Goal: Check status: Check status

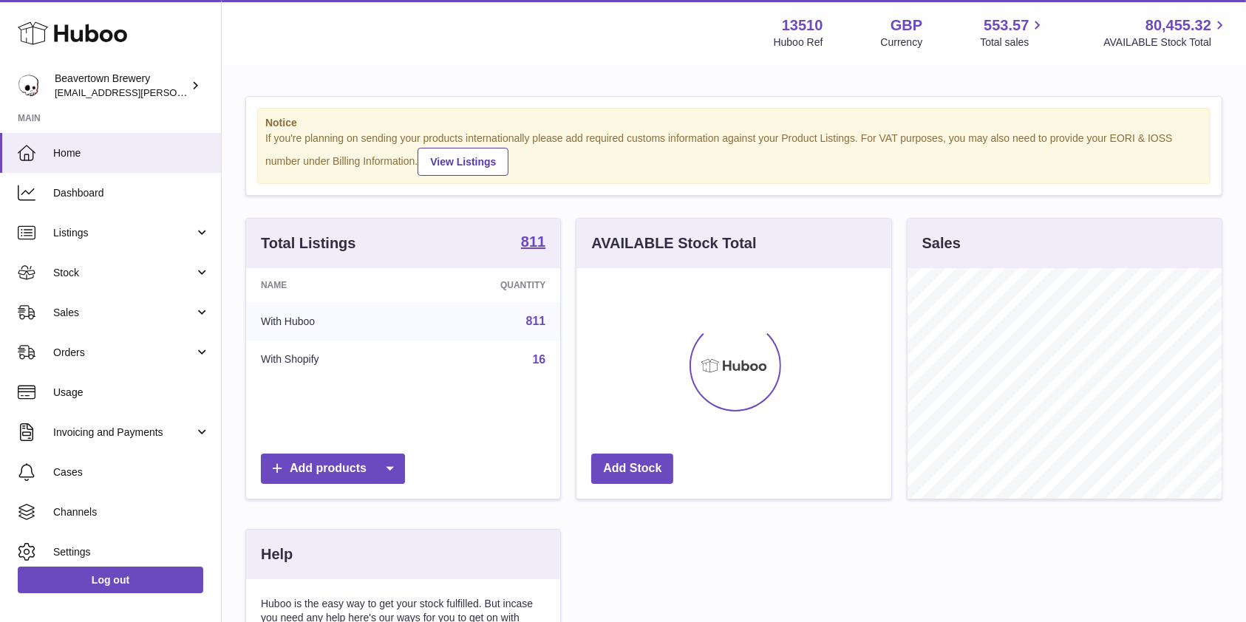
scroll to position [231, 314]
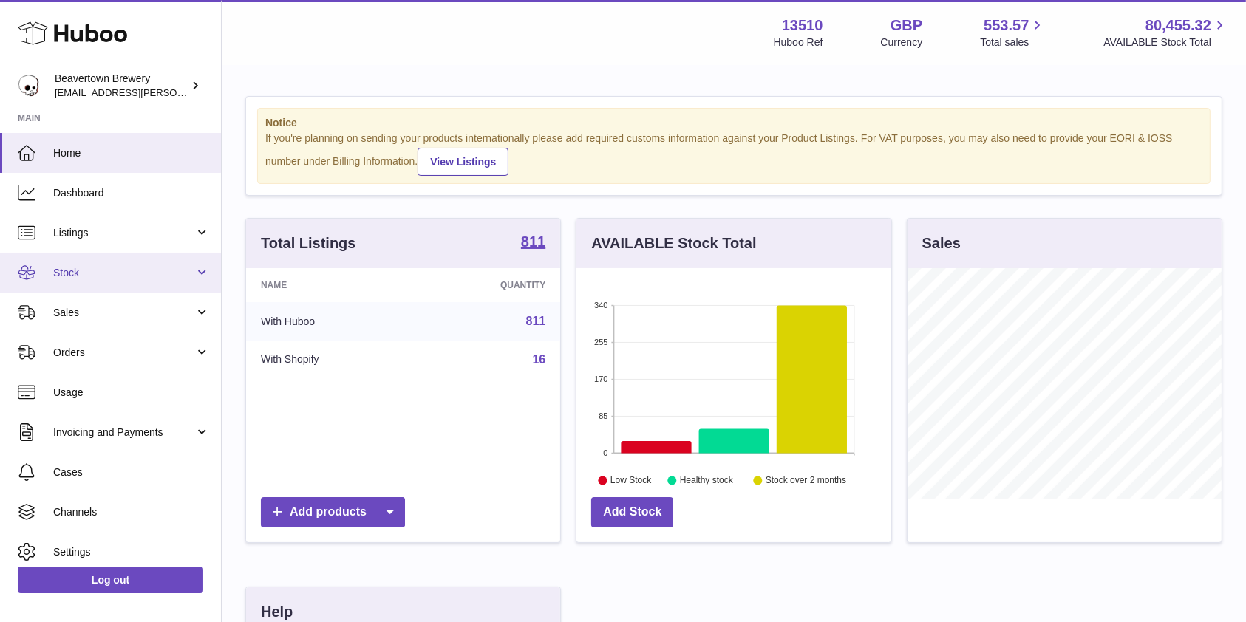
click at [47, 283] on link "Stock" at bounding box center [110, 273] width 221 height 40
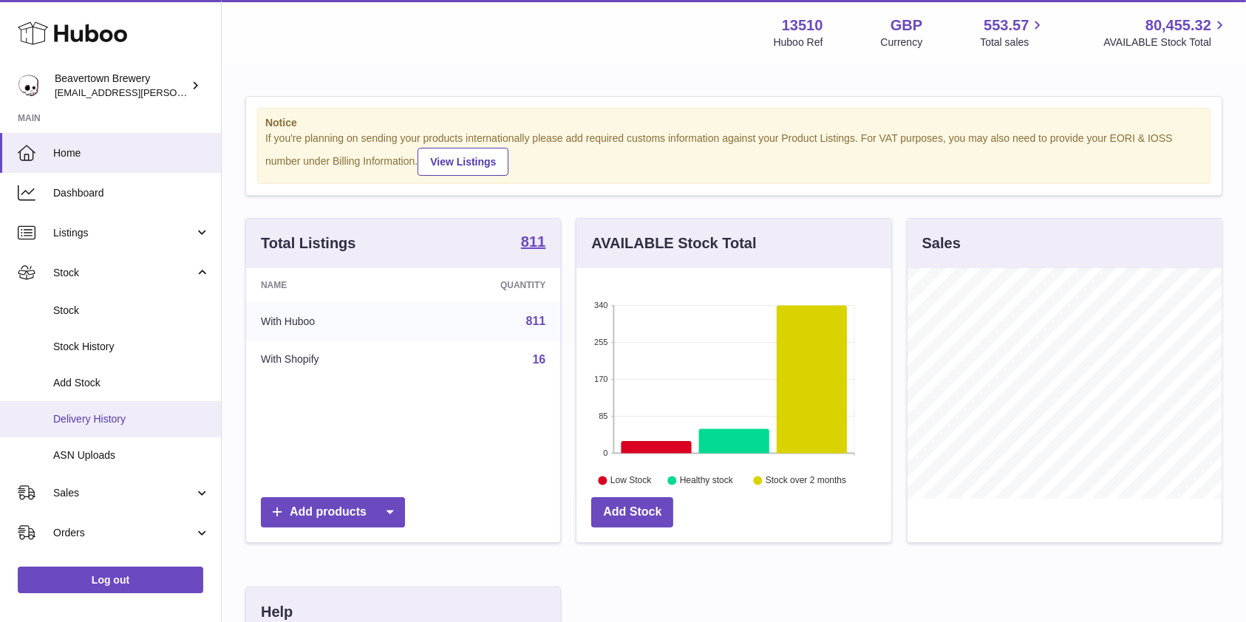
click at [83, 415] on span "Delivery History" at bounding box center [131, 419] width 157 height 14
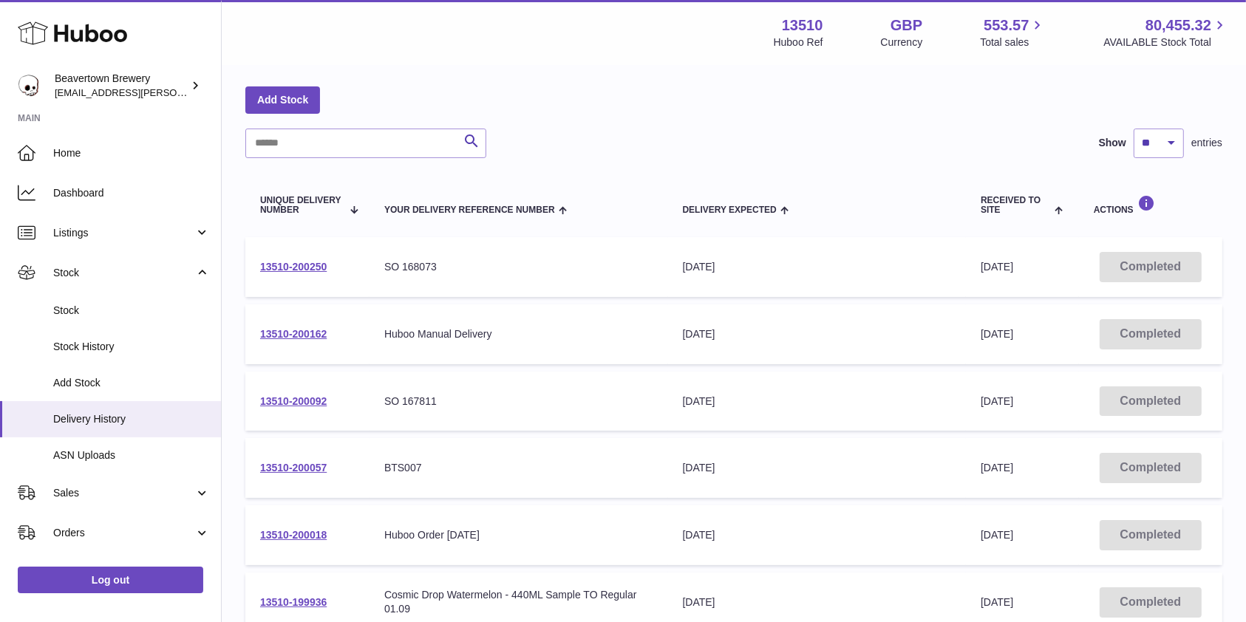
scroll to position [95, 0]
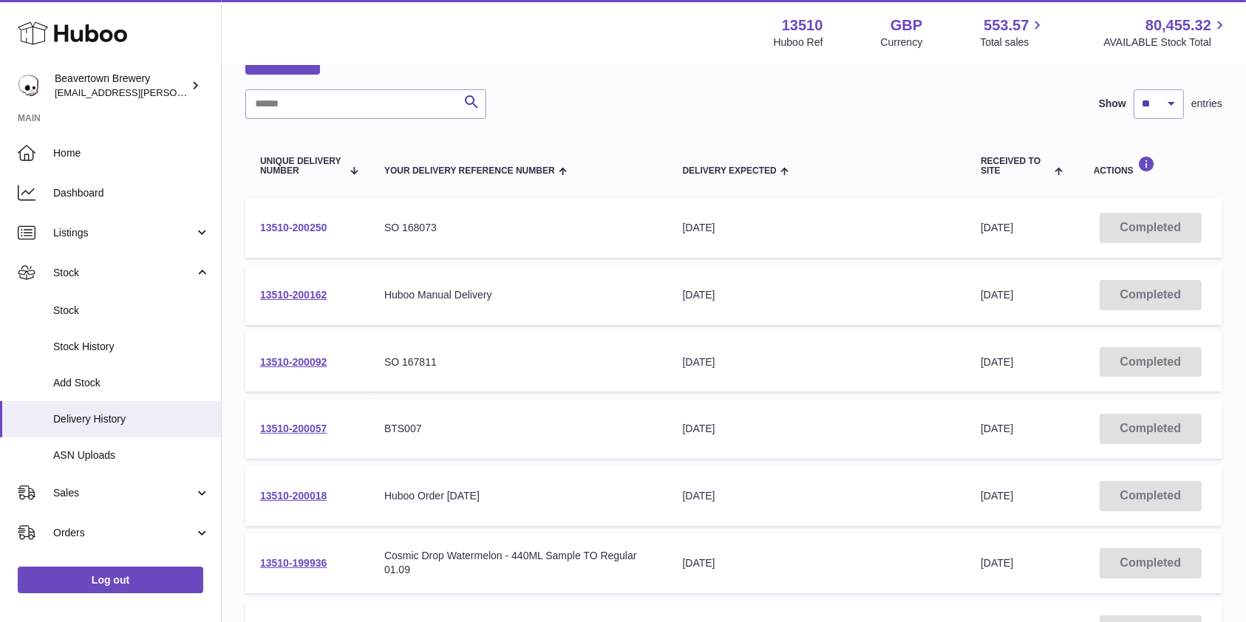
click at [306, 228] on link "13510-200250" at bounding box center [293, 228] width 67 height 12
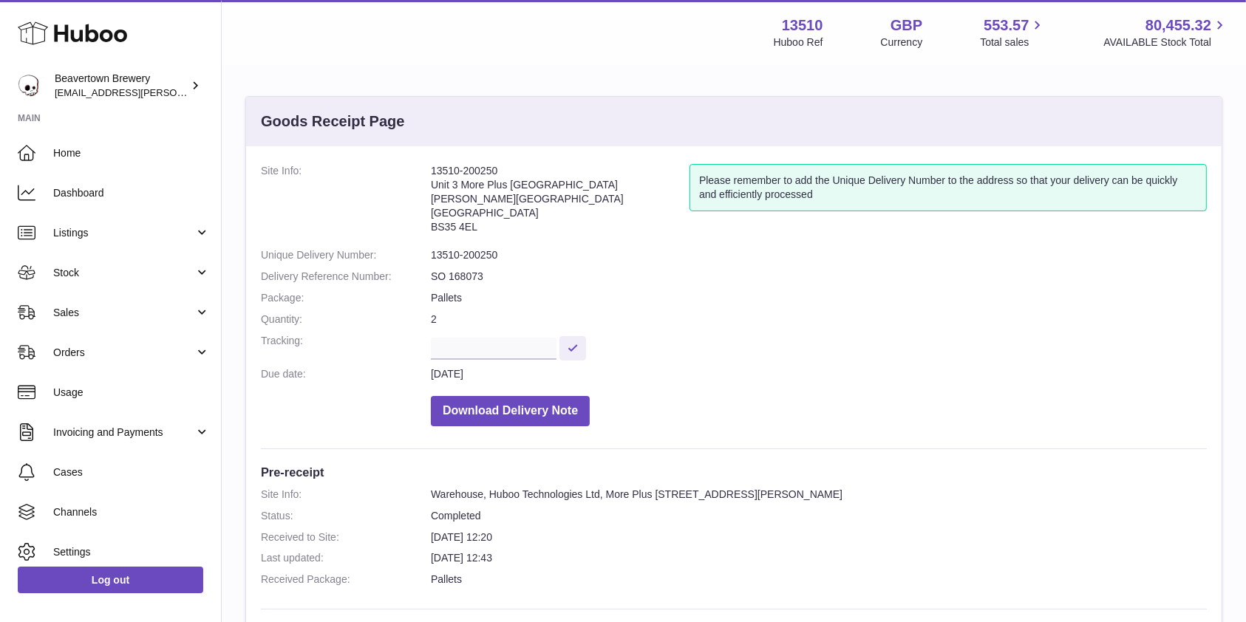
click at [1245, 205] on html ".st0{fill:#141414;}" at bounding box center [623, 311] width 1246 height 622
click at [1178, 330] on dl "Site Info: 13510-200250 Unit 3 More Plus Central Park Hudson Avenue Severn Beac…" at bounding box center [734, 299] width 946 height 270
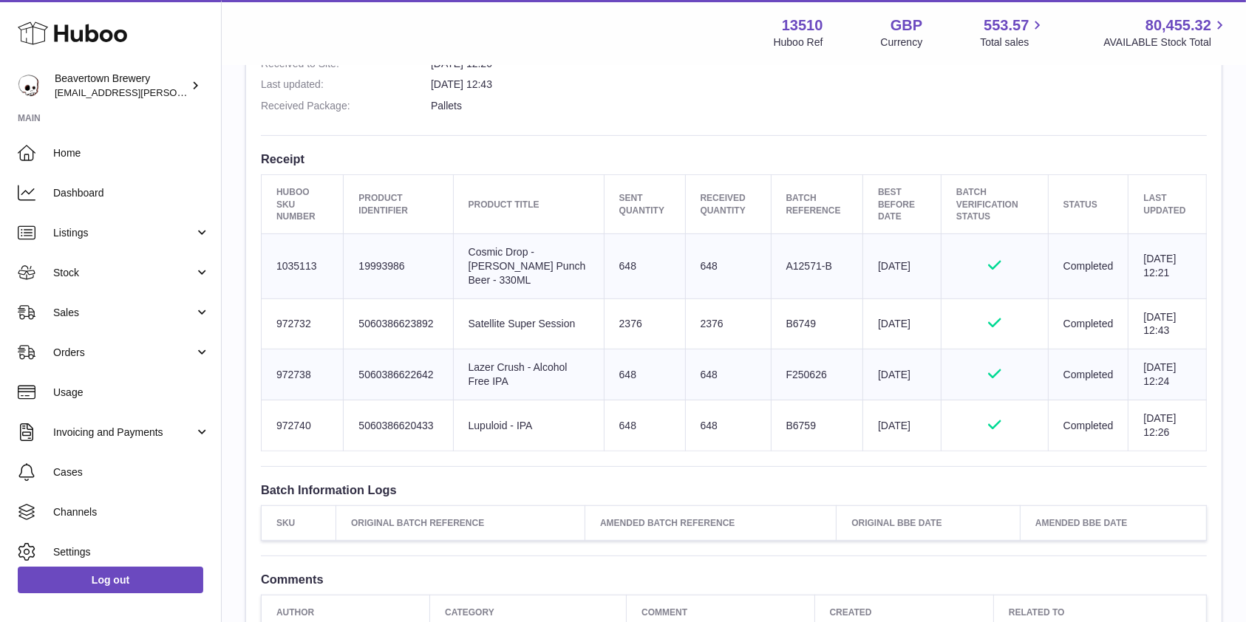
scroll to position [426, 0]
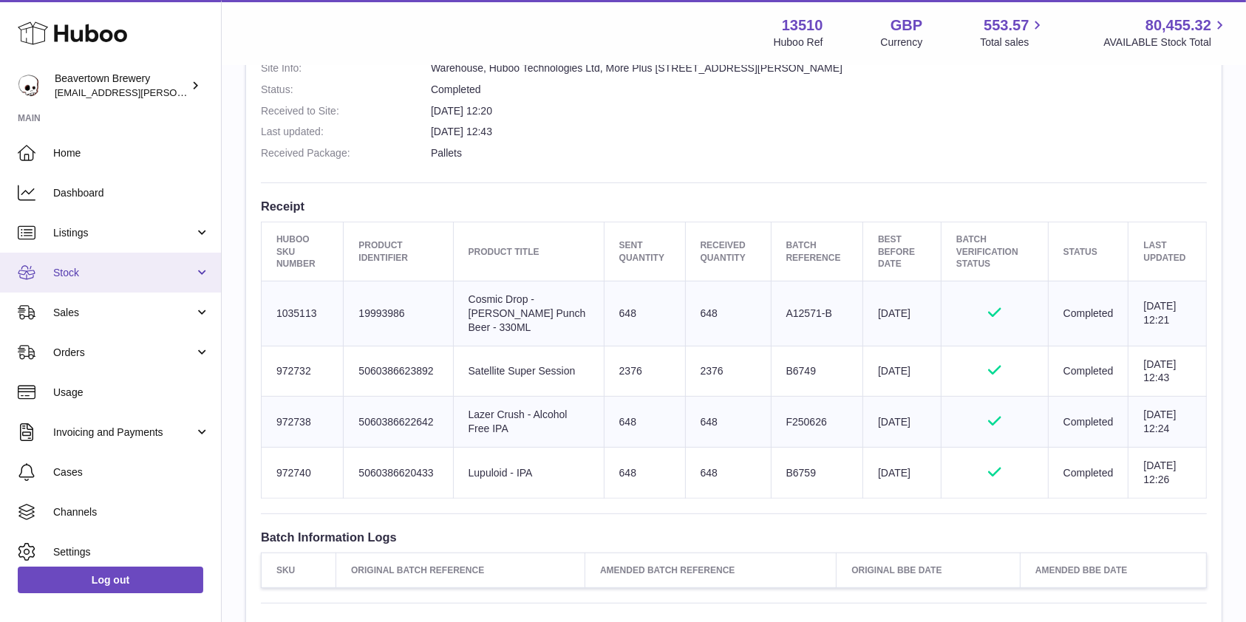
click at [102, 284] on link "Stock" at bounding box center [110, 273] width 221 height 40
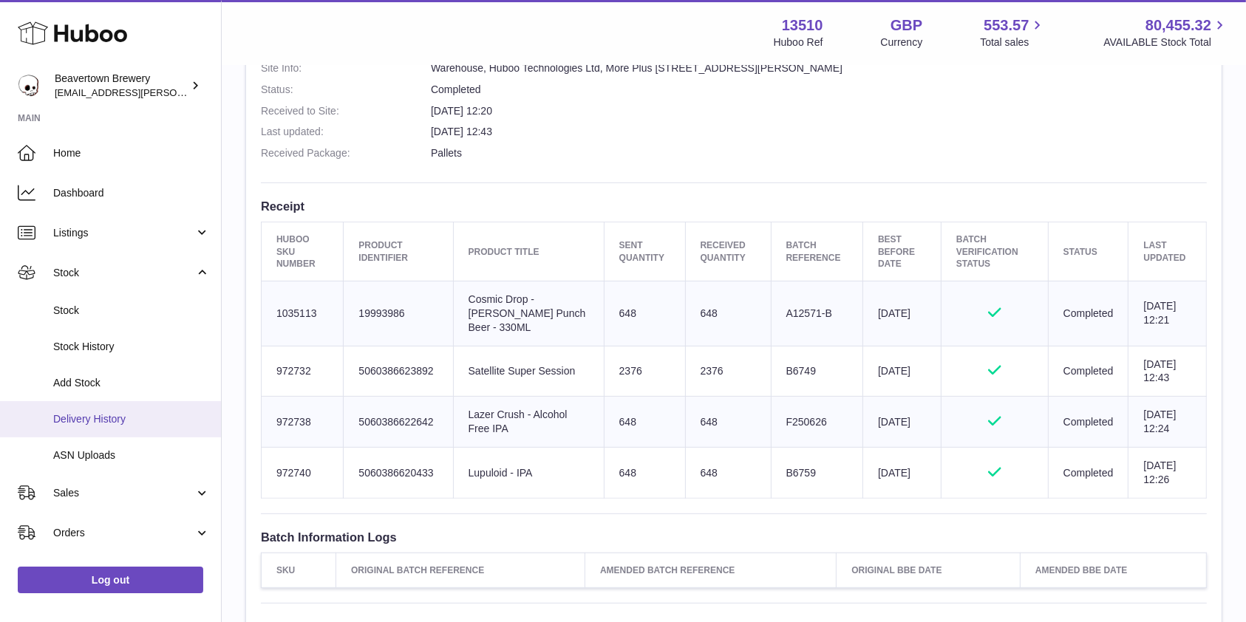
click at [95, 420] on span "Delivery History" at bounding box center [131, 419] width 157 height 14
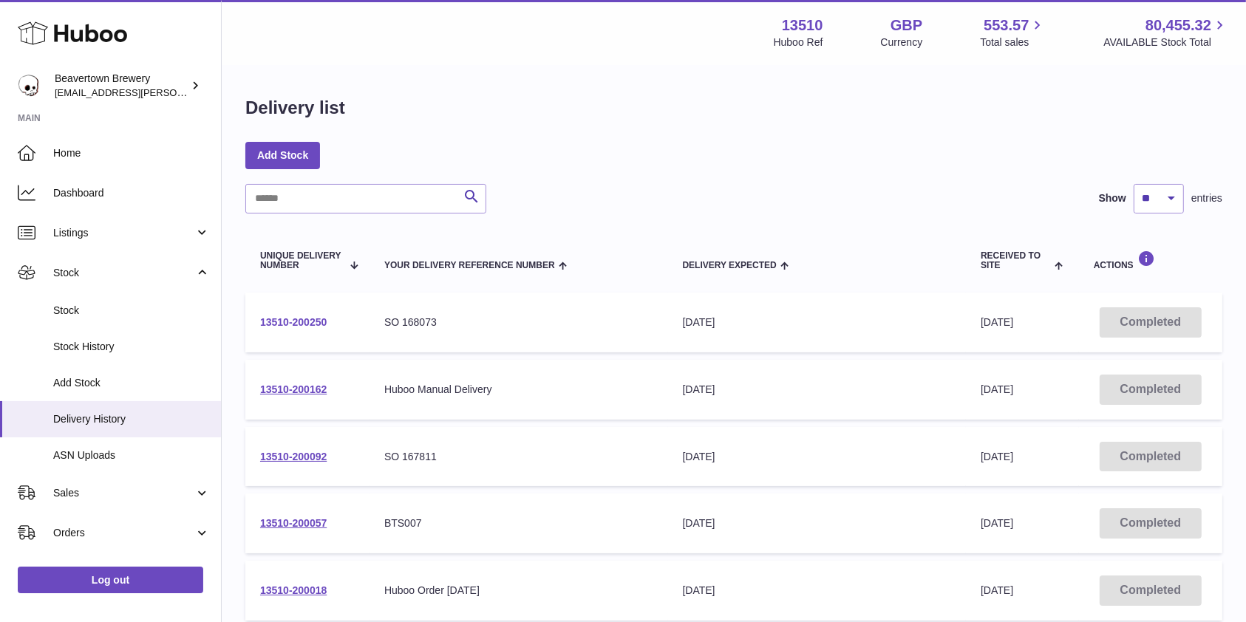
click at [297, 328] on link "13510-200250" at bounding box center [293, 322] width 67 height 12
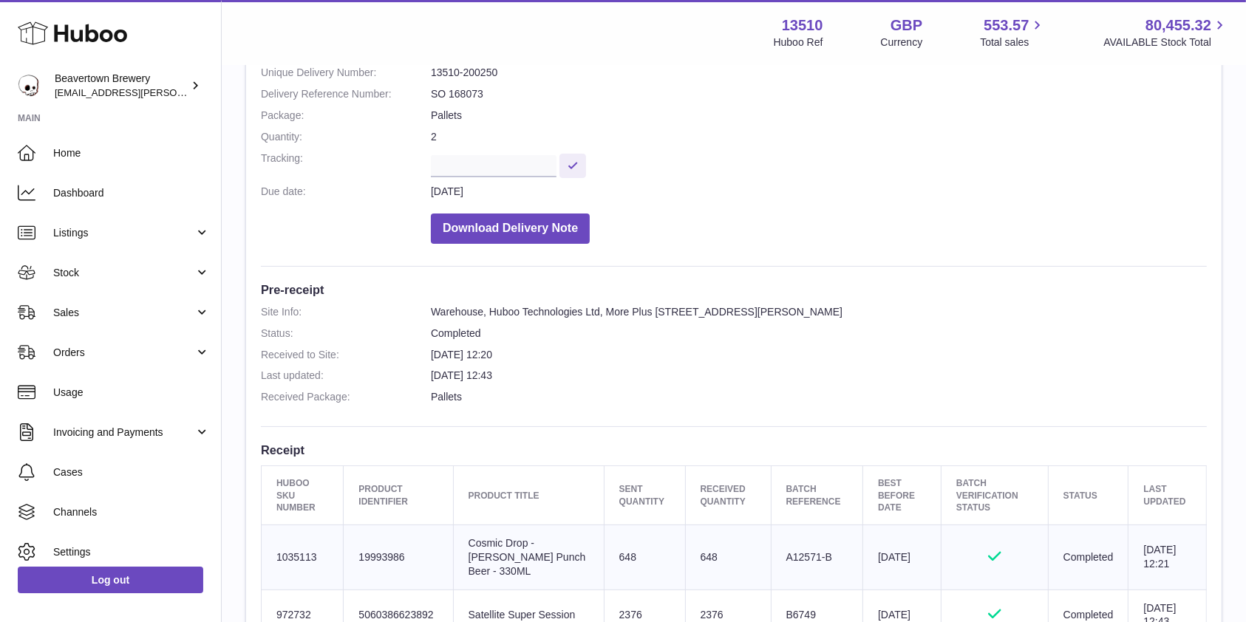
scroll to position [200, 0]
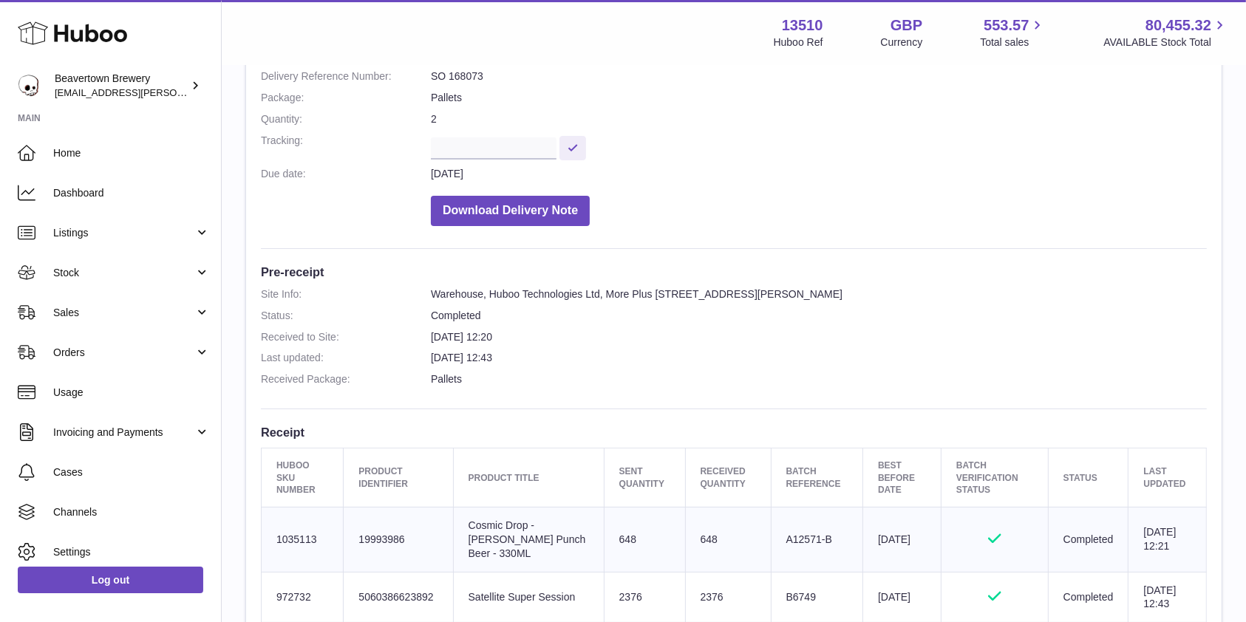
click at [810, 364] on dl "Site Info: Warehouse, Huboo Technologies Ltd, [GEOGRAPHIC_DATA][PERSON_NAME] 4E…" at bounding box center [734, 340] width 946 height 106
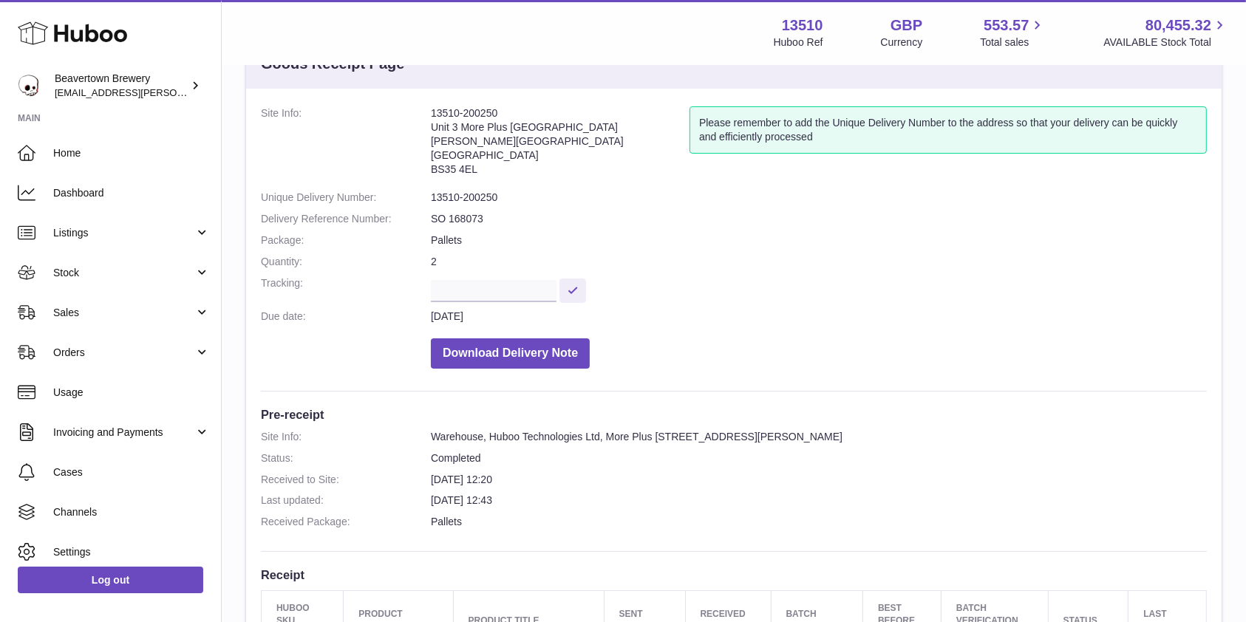
scroll to position [24, 0]
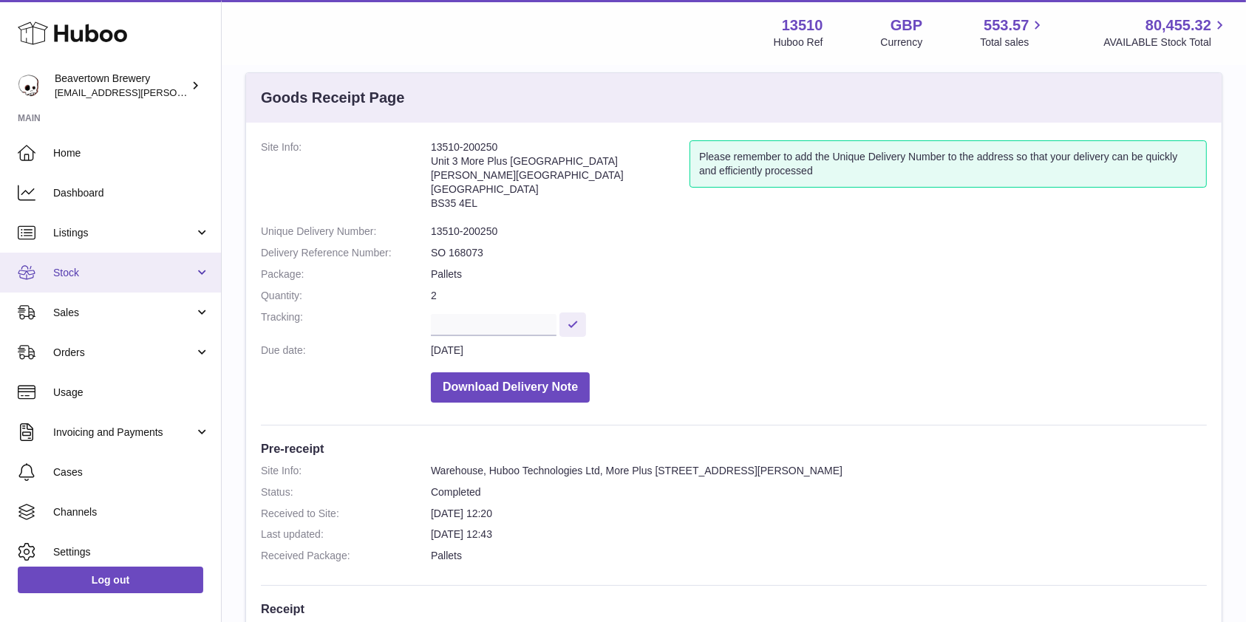
click at [121, 270] on span "Stock" at bounding box center [123, 273] width 141 height 14
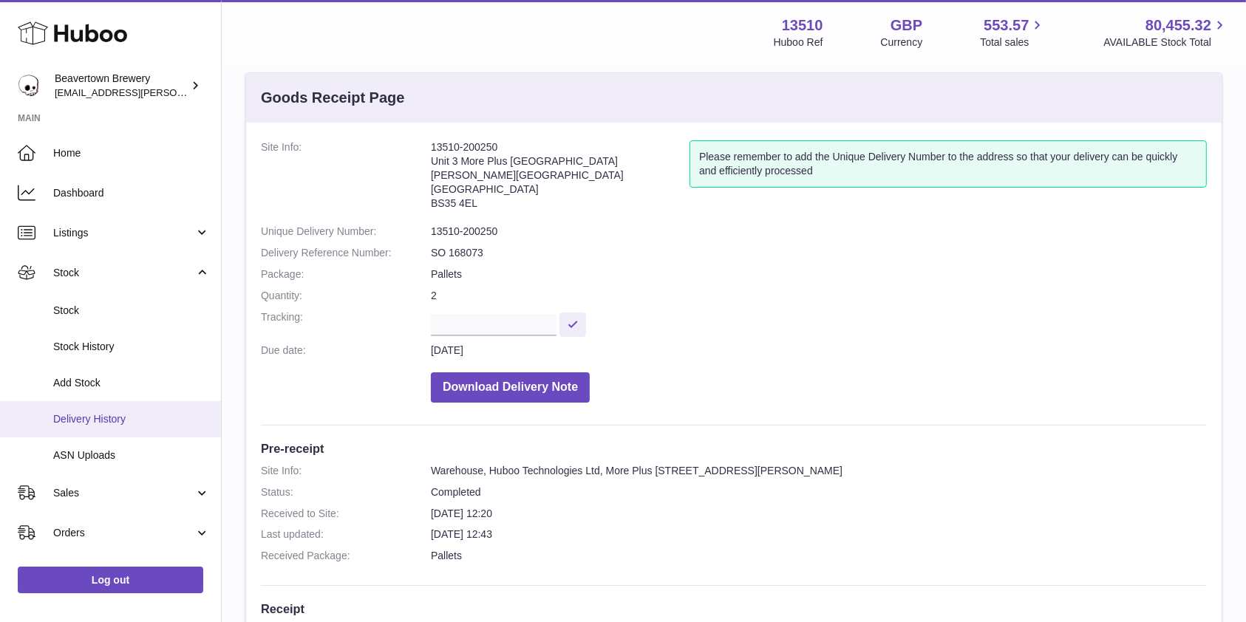
click at [104, 418] on span "Delivery History" at bounding box center [131, 419] width 157 height 14
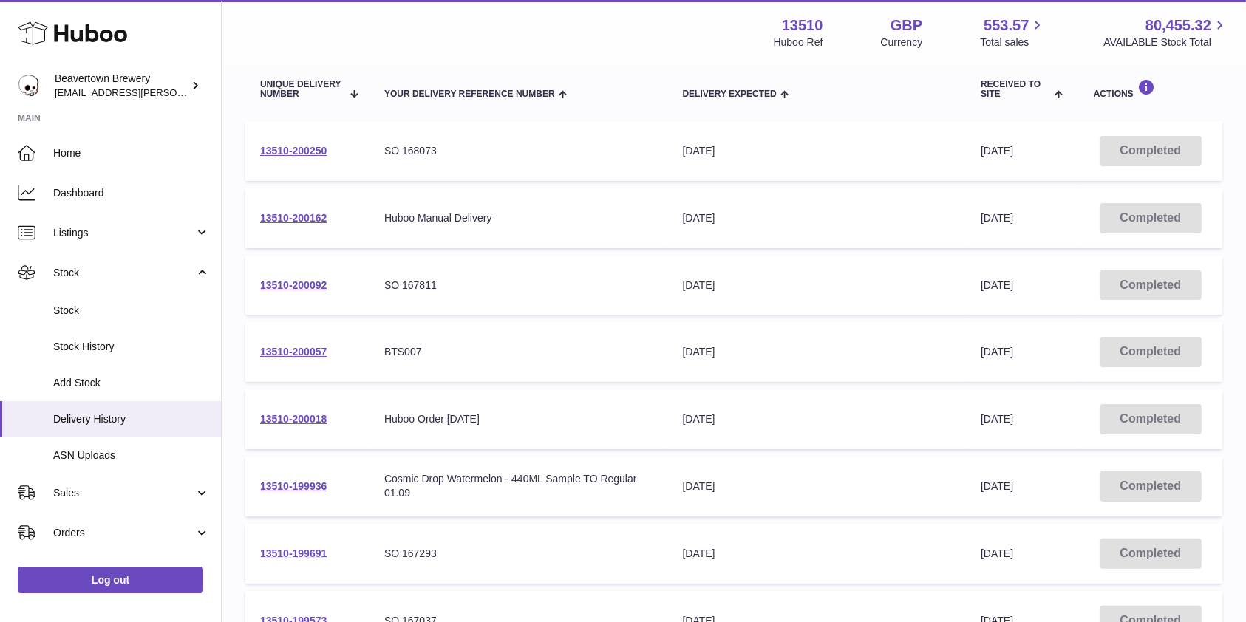
scroll to position [166, 0]
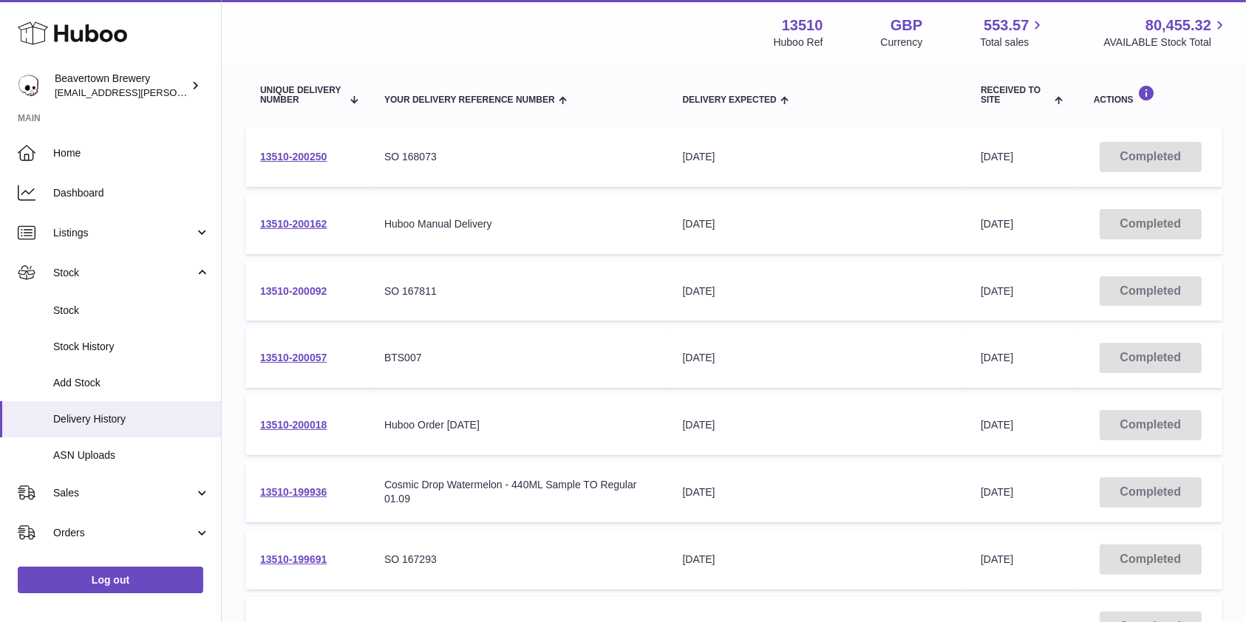
click at [284, 287] on link "13510-200092" at bounding box center [293, 291] width 67 height 12
click at [273, 289] on link "13510-200092" at bounding box center [293, 291] width 67 height 12
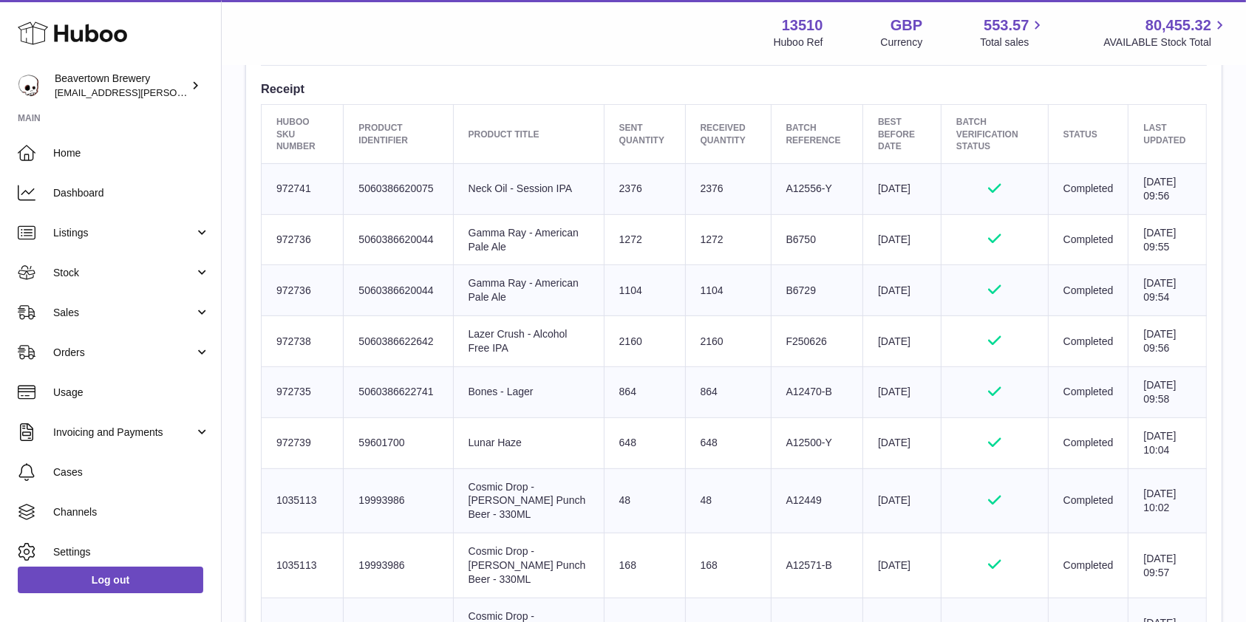
scroll to position [497, 0]
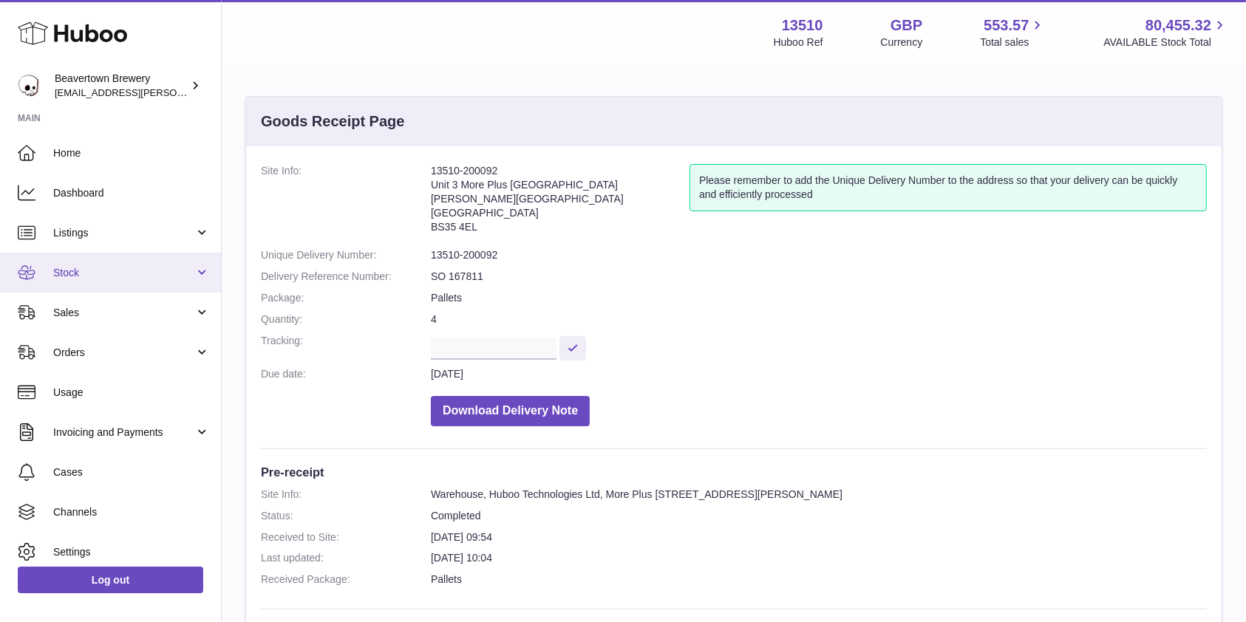
click at [97, 287] on link "Stock" at bounding box center [110, 273] width 221 height 40
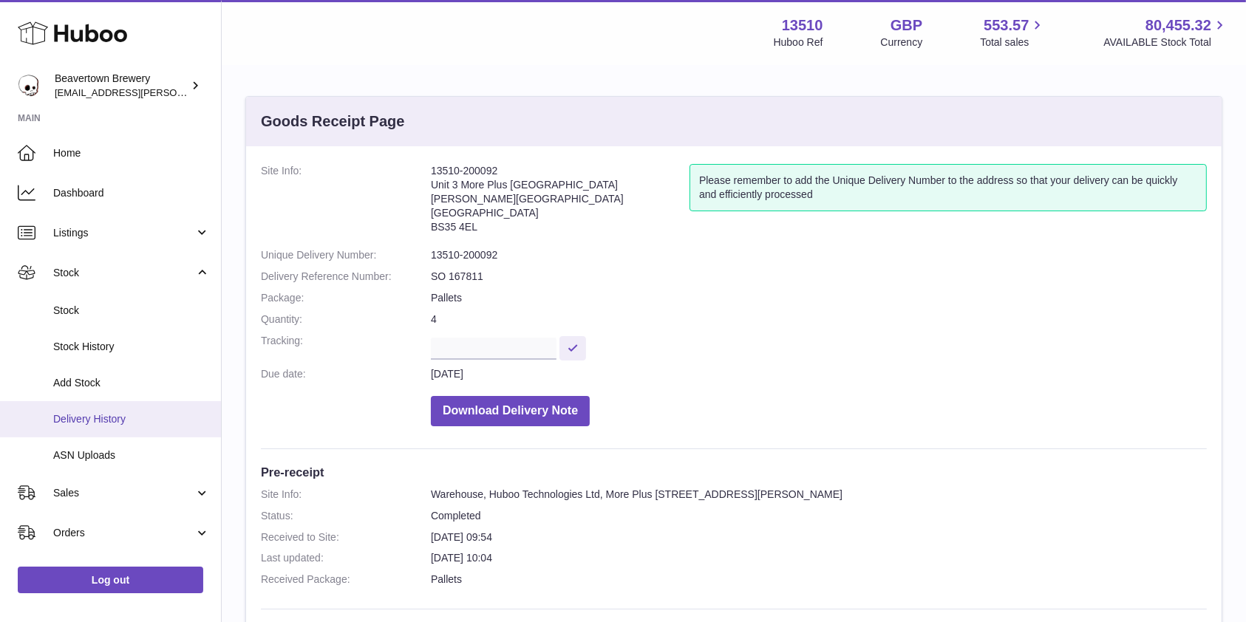
click at [95, 418] on span "Delivery History" at bounding box center [131, 419] width 157 height 14
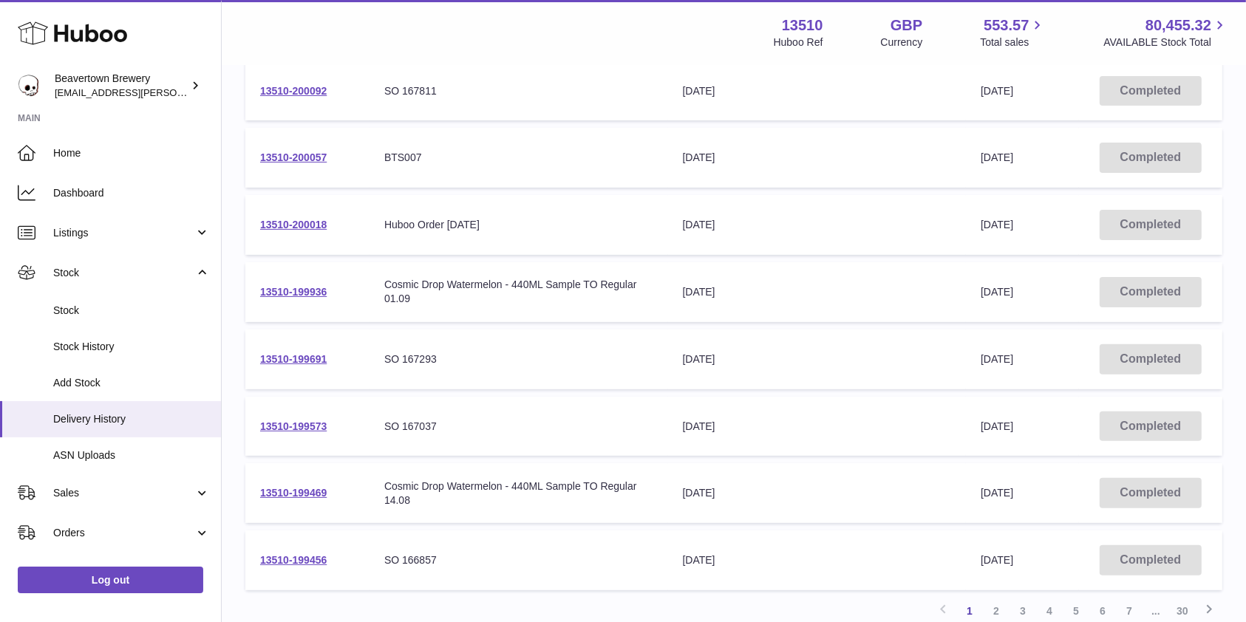
scroll to position [439, 0]
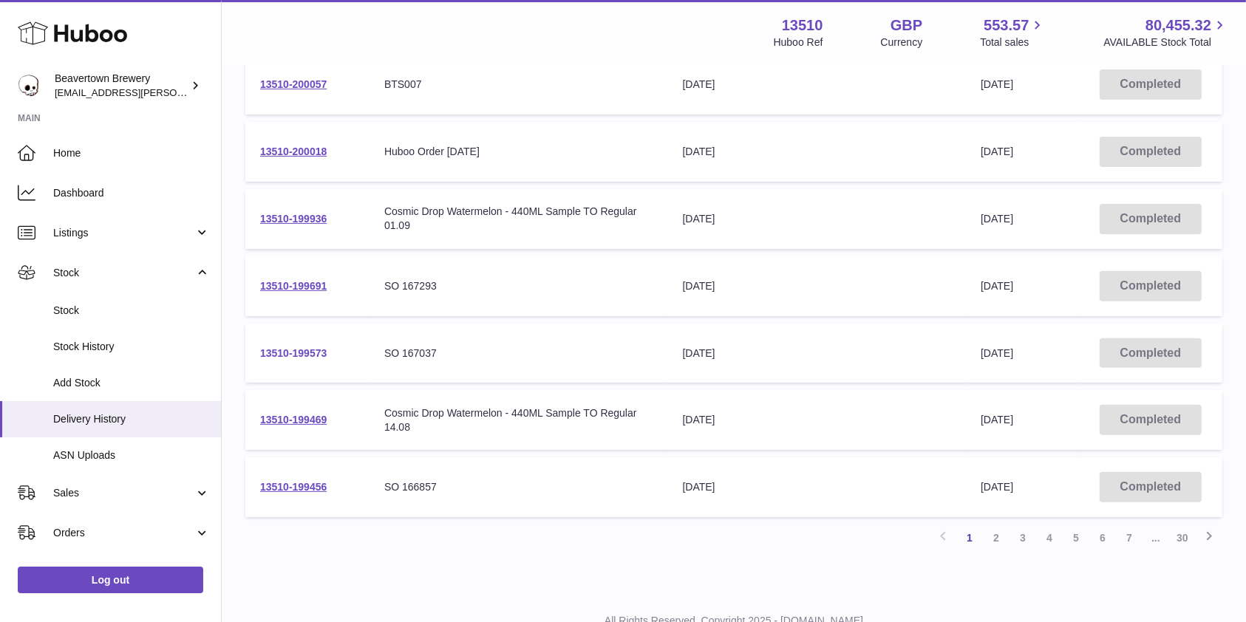
click at [308, 353] on link "13510-199573" at bounding box center [293, 353] width 67 height 12
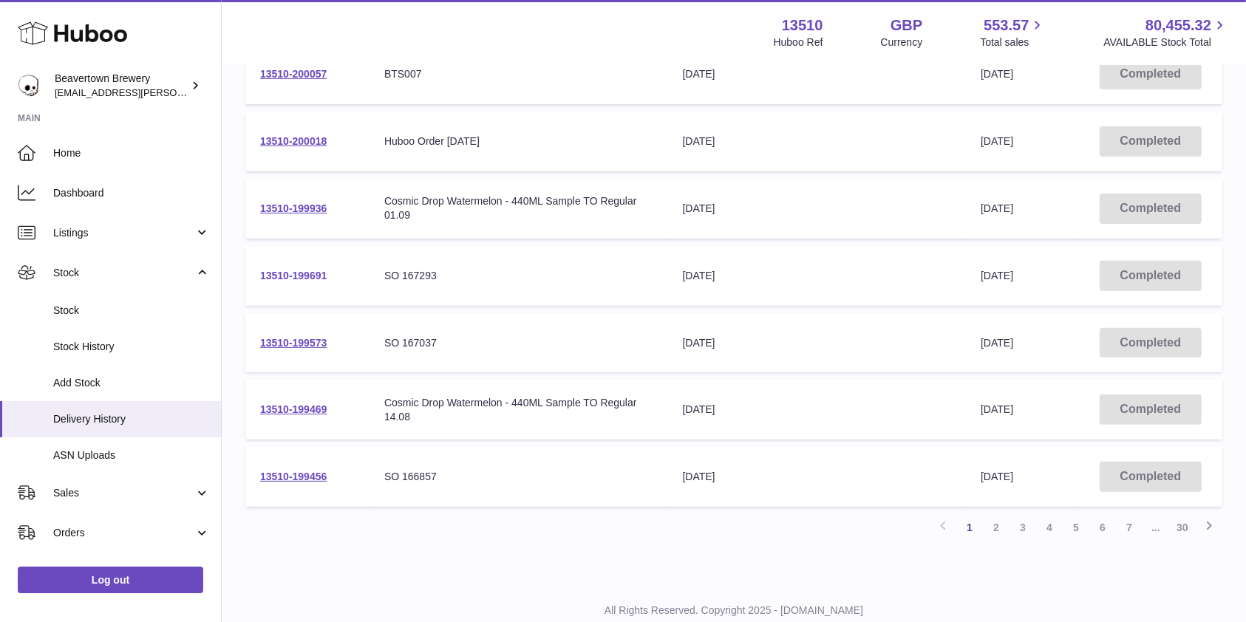
click at [270, 273] on link "13510-199691" at bounding box center [293, 276] width 67 height 12
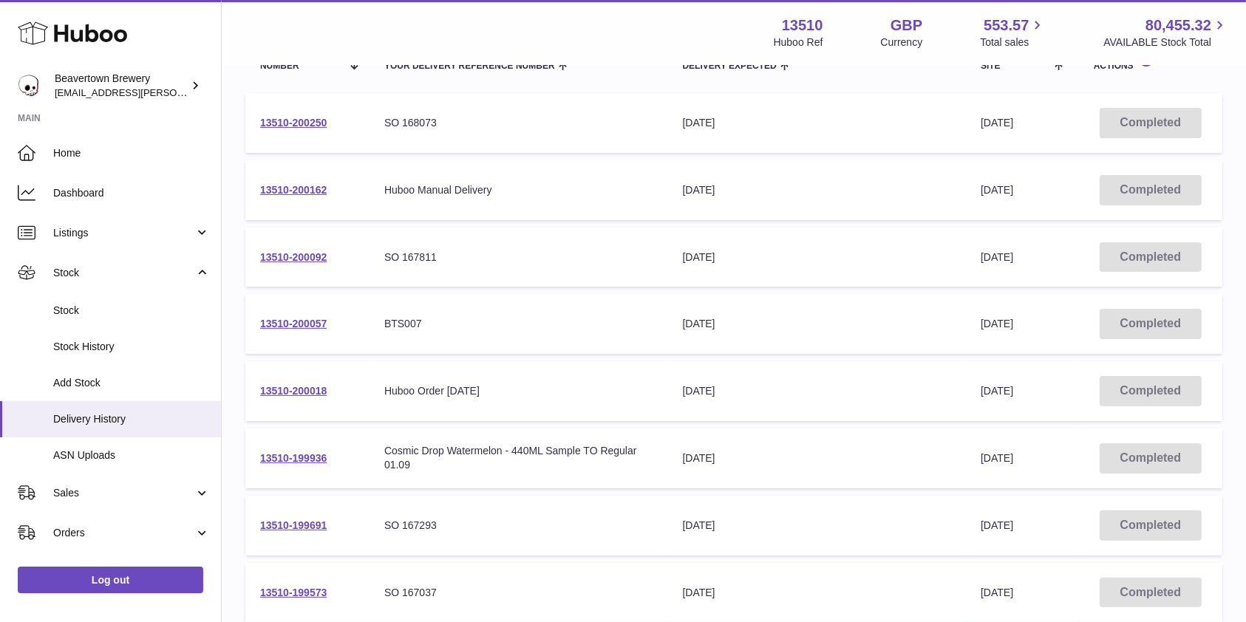
scroll to position [204, 0]
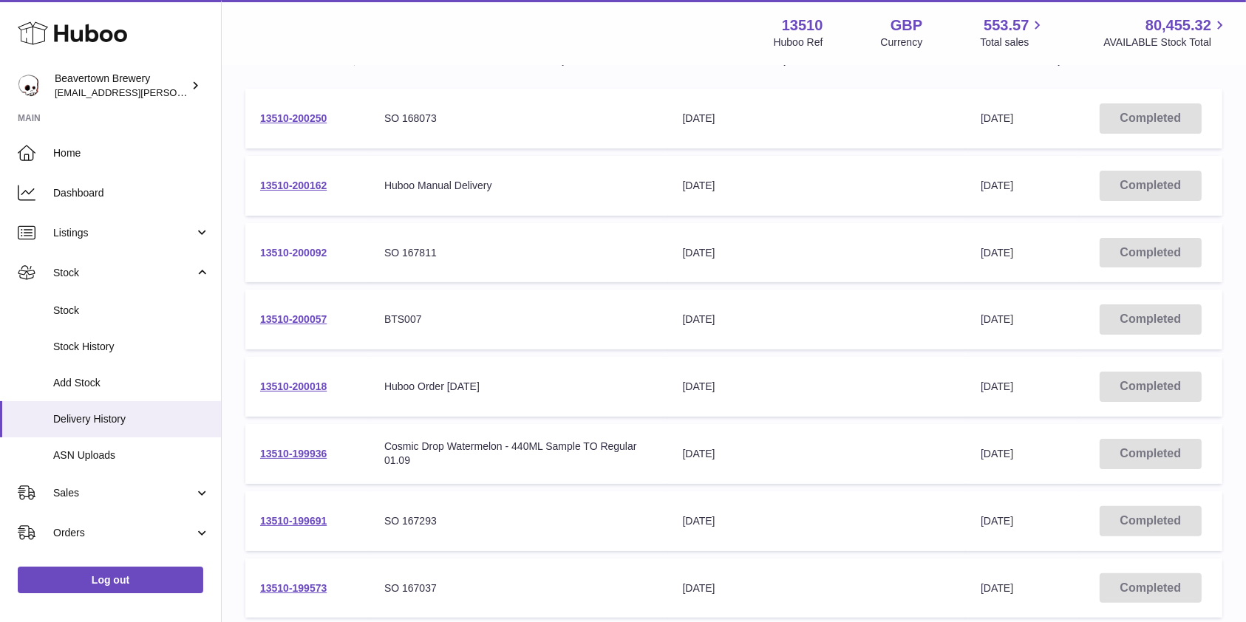
click at [284, 256] on link "13510-200092" at bounding box center [293, 253] width 67 height 12
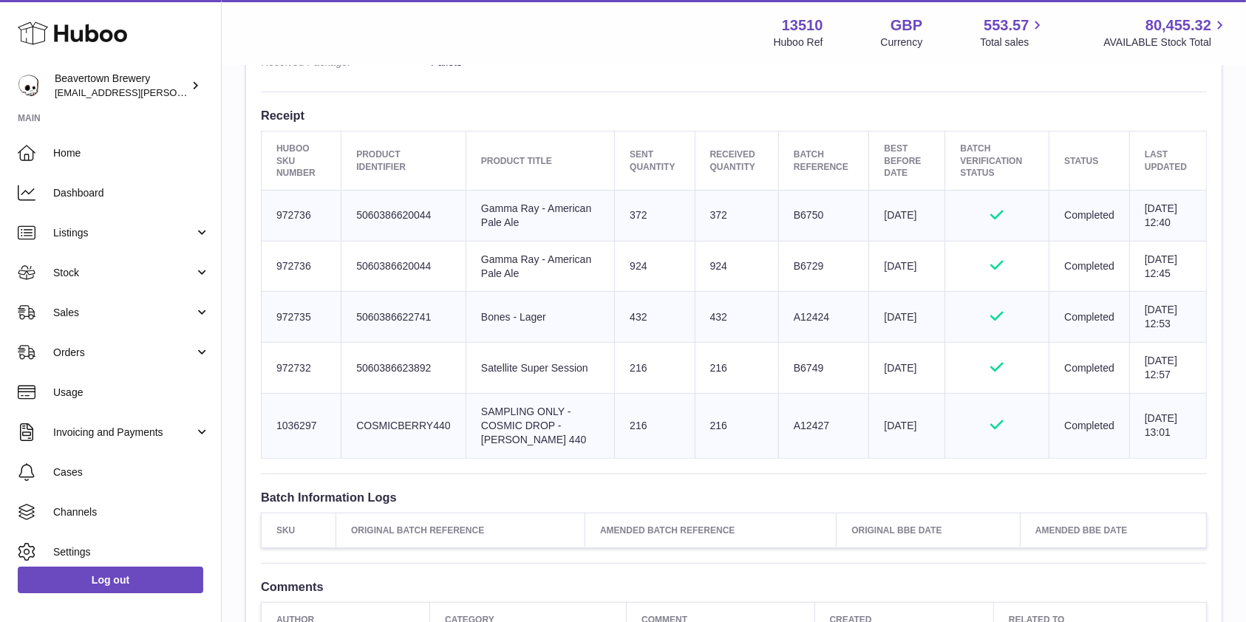
scroll to position [519, 0]
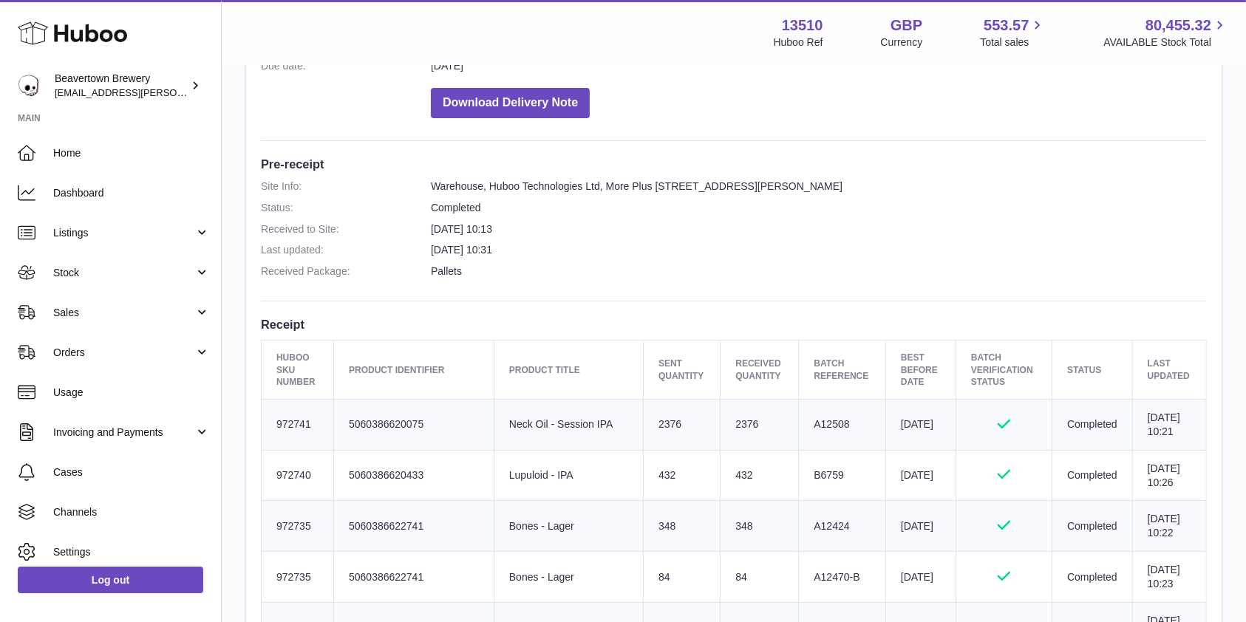
scroll to position [339, 0]
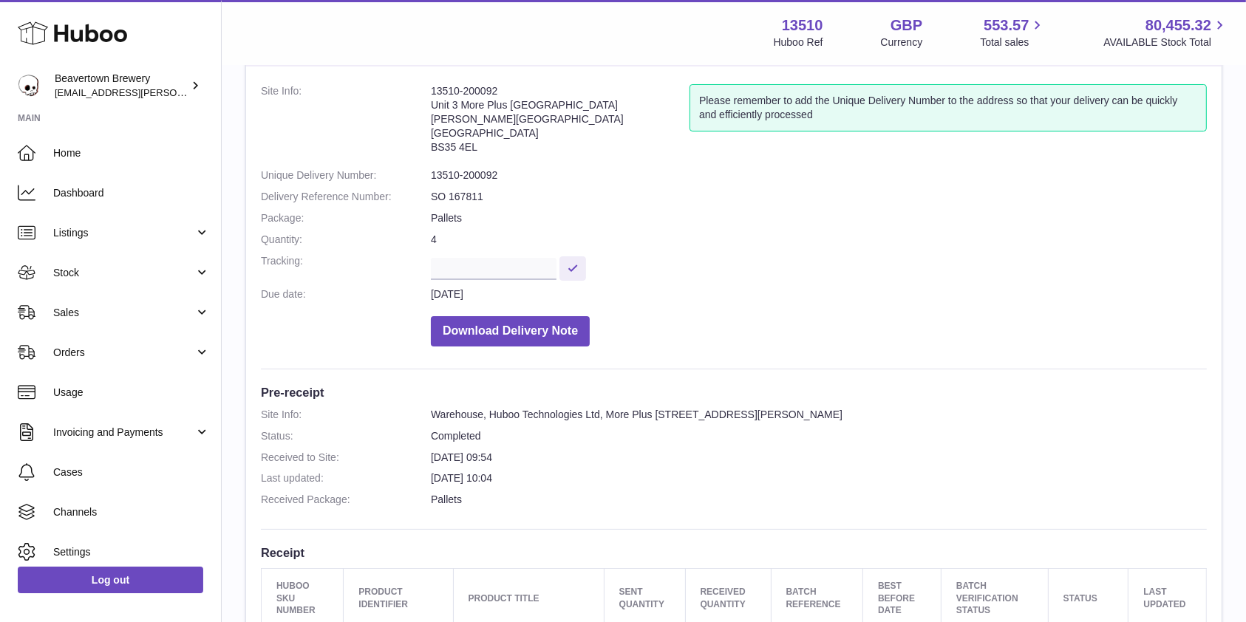
scroll to position [89, 0]
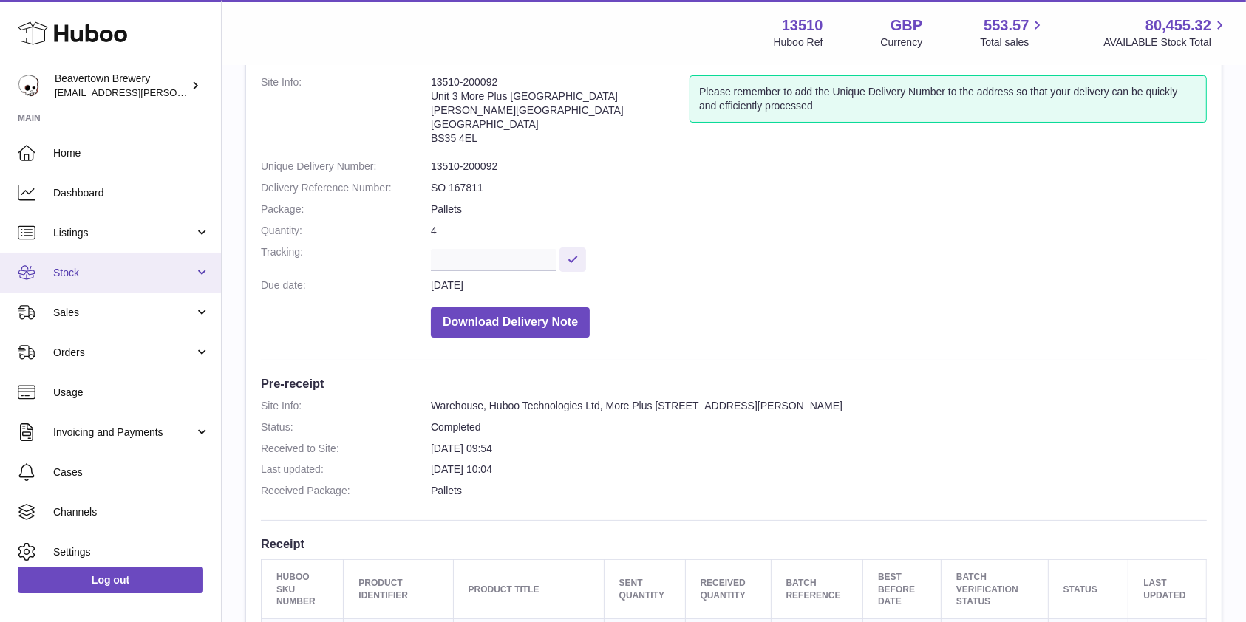
click at [97, 269] on span "Stock" at bounding box center [123, 273] width 141 height 14
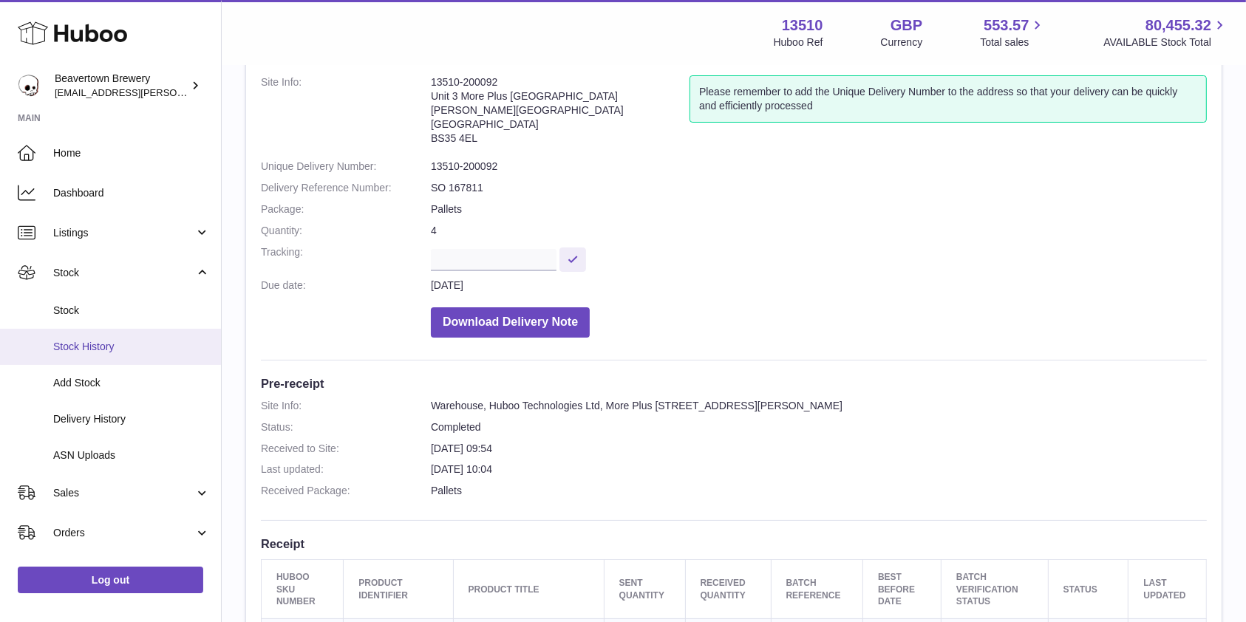
click at [92, 341] on span "Stock History" at bounding box center [131, 347] width 157 height 14
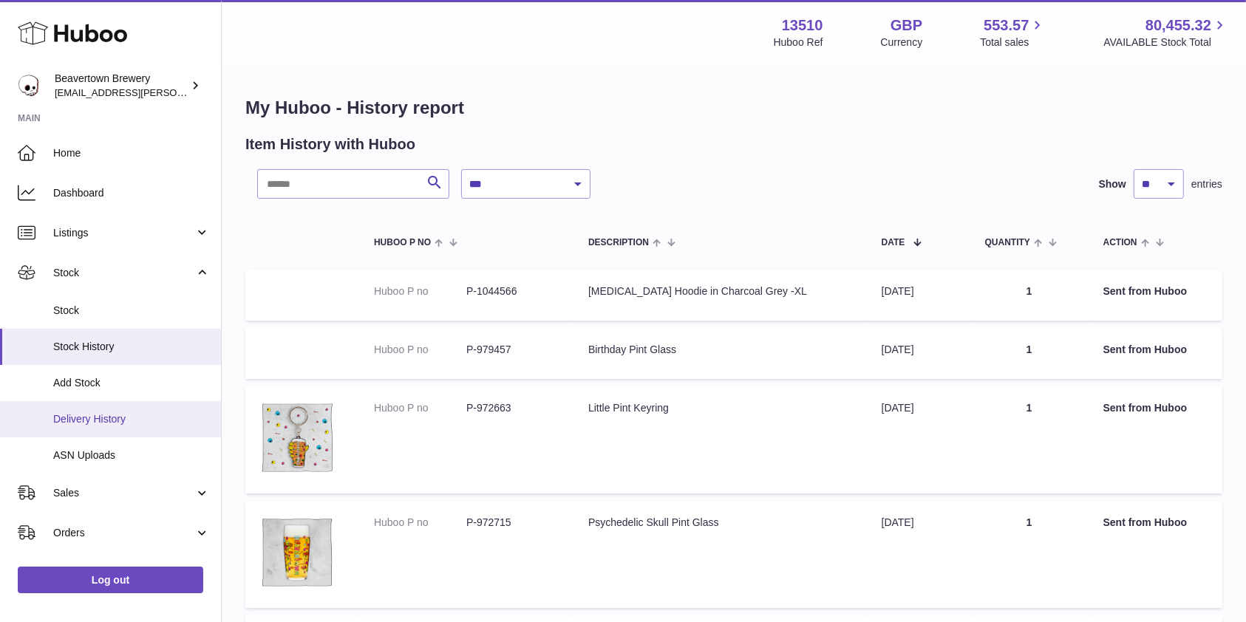
click at [91, 418] on span "Delivery History" at bounding box center [131, 419] width 157 height 14
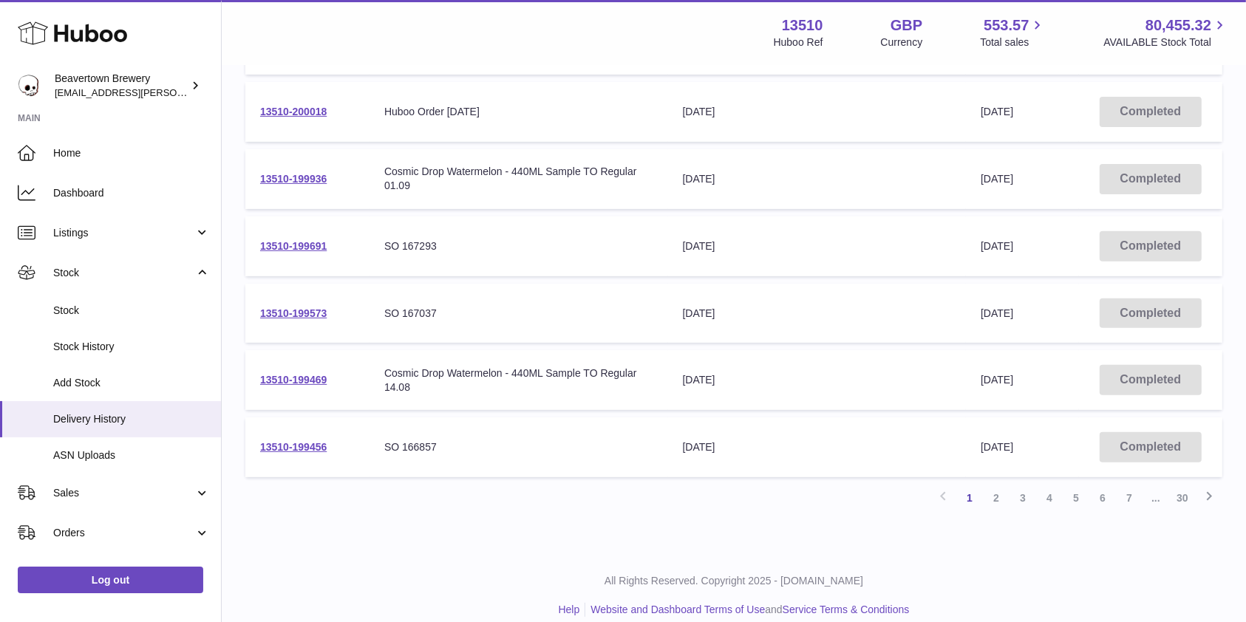
scroll to position [485, 0]
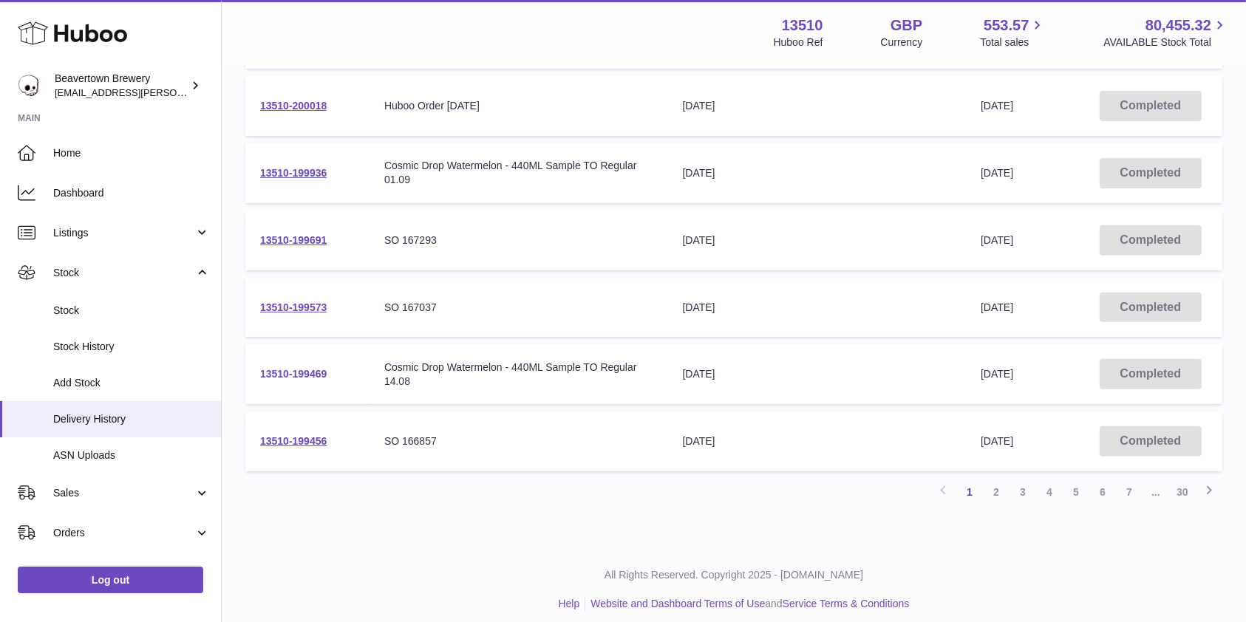
click at [277, 375] on link "13510-199469" at bounding box center [293, 374] width 67 height 12
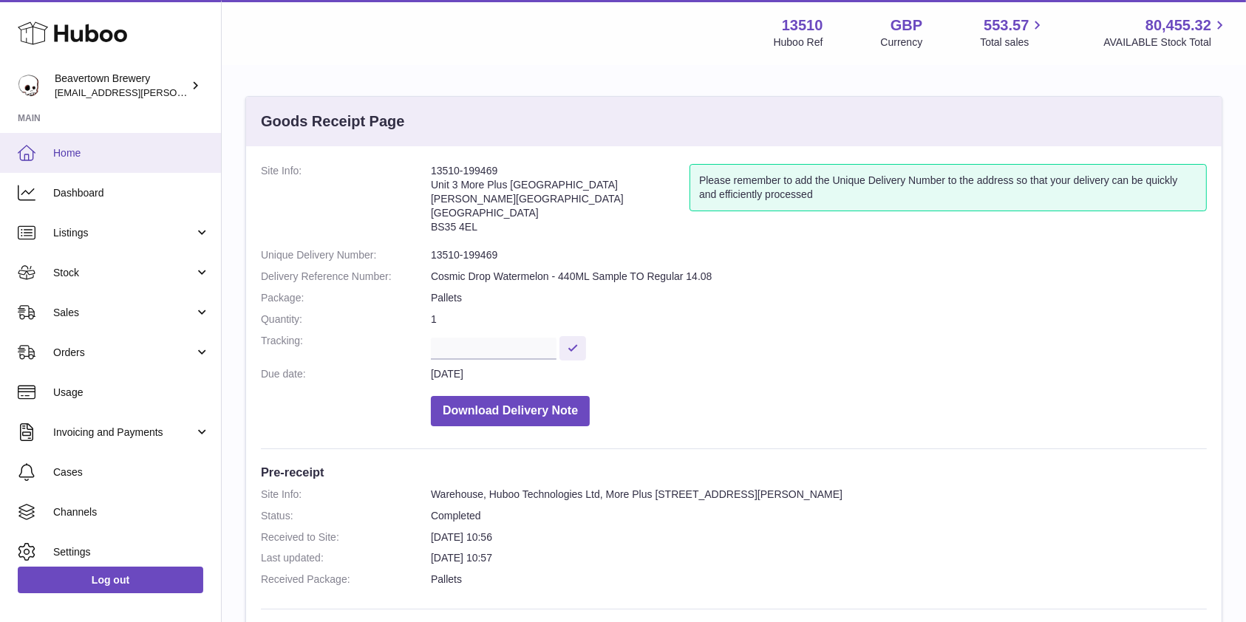
click at [146, 153] on span "Home" at bounding box center [131, 153] width 157 height 14
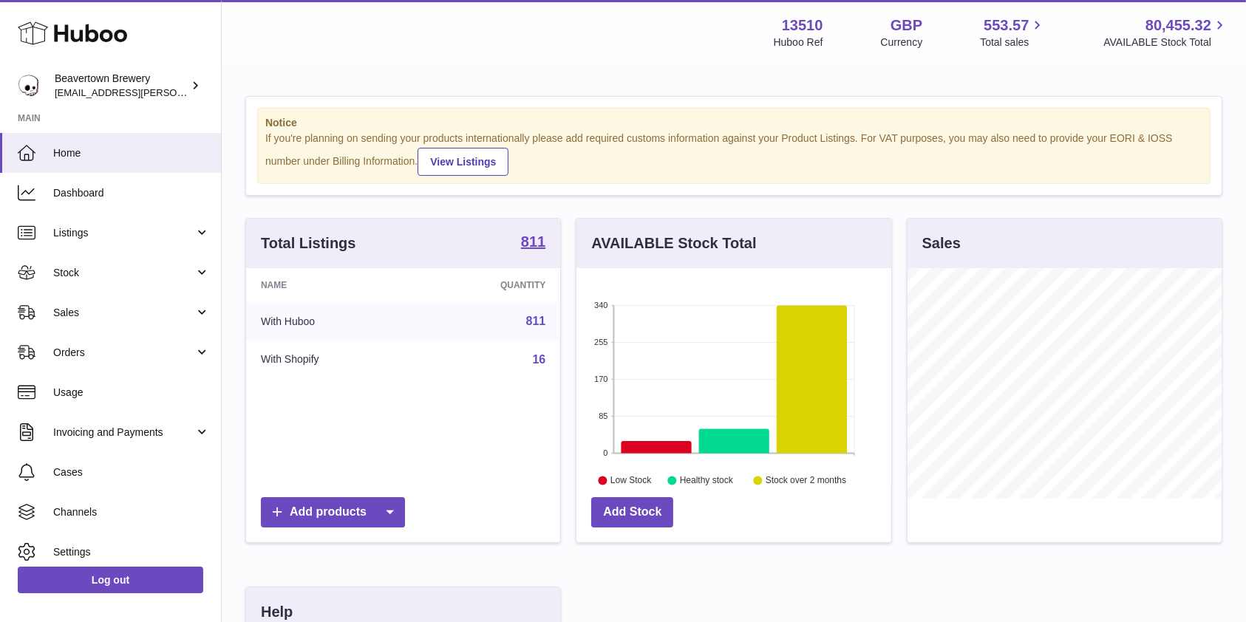
scroll to position [231, 314]
click at [61, 340] on link "Orders" at bounding box center [110, 353] width 221 height 40
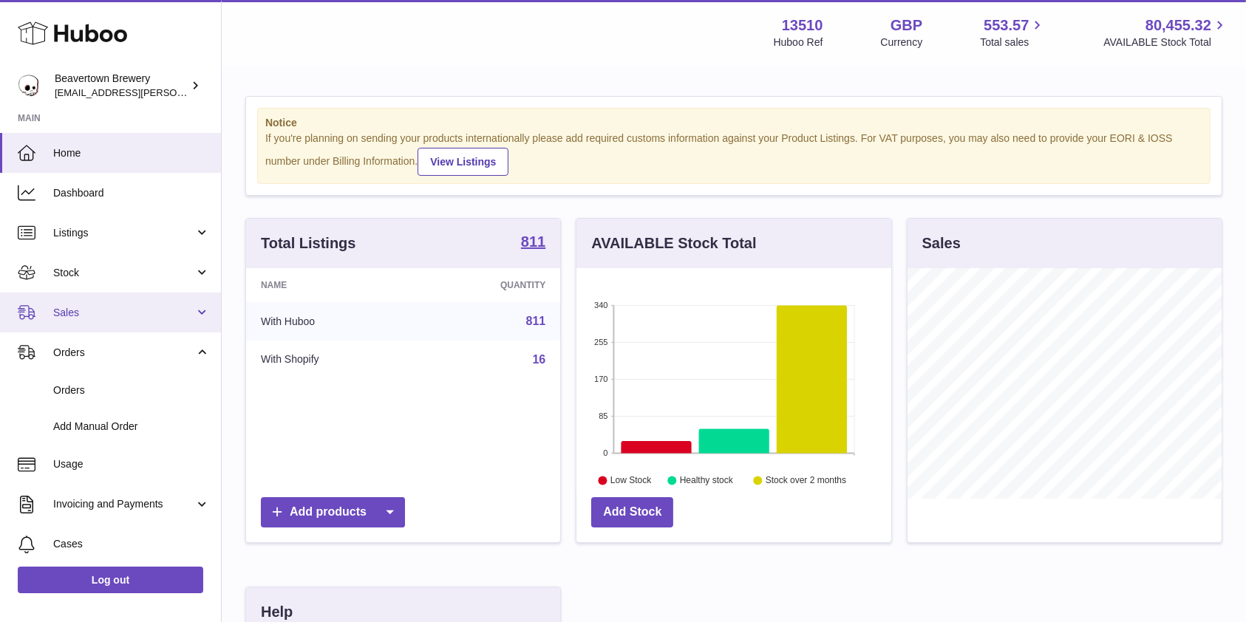
click at [59, 316] on span "Sales" at bounding box center [123, 313] width 141 height 14
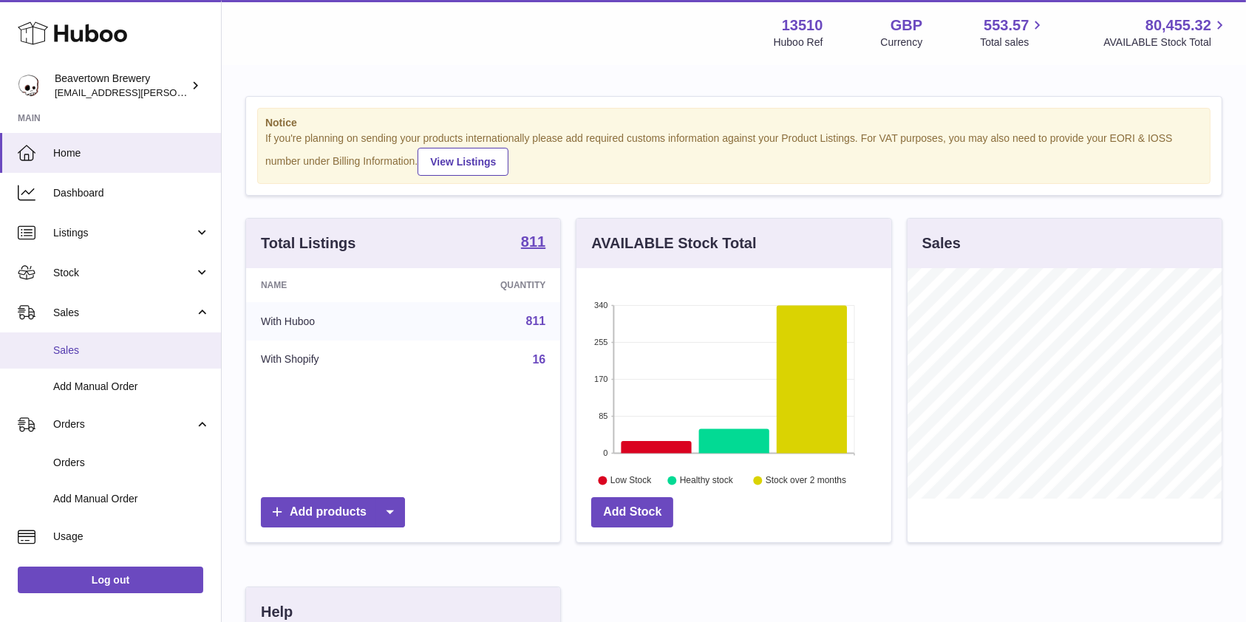
click at [64, 346] on span "Sales" at bounding box center [131, 351] width 157 height 14
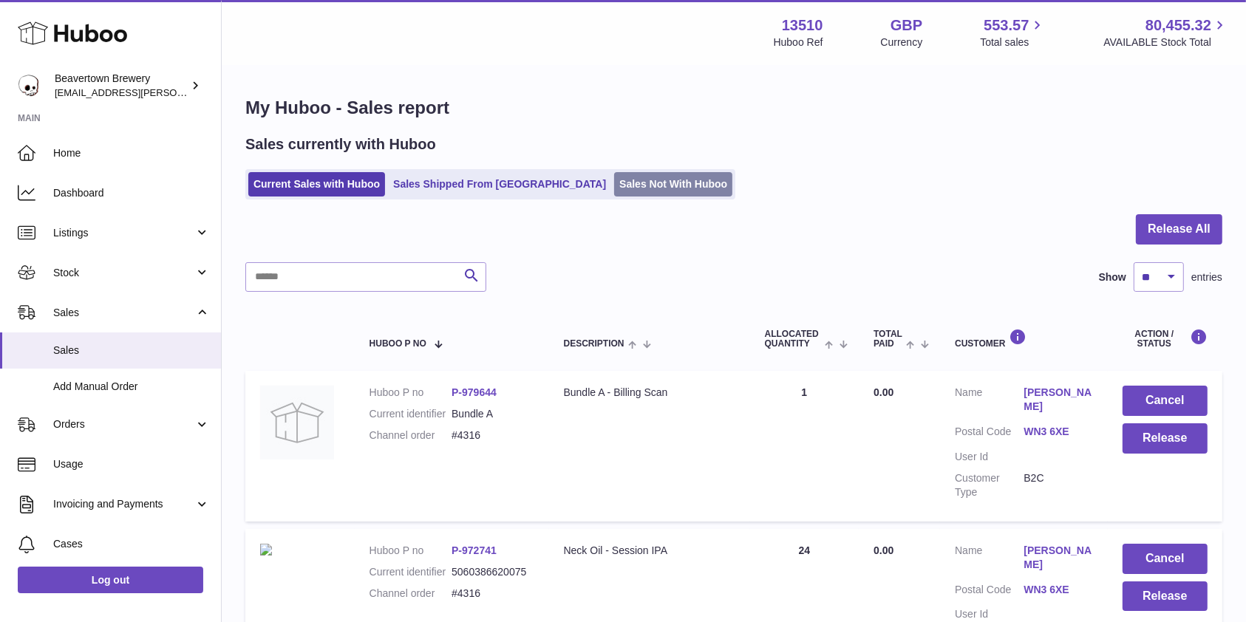
click at [618, 188] on link "Sales Not With Huboo" at bounding box center [673, 184] width 118 height 24
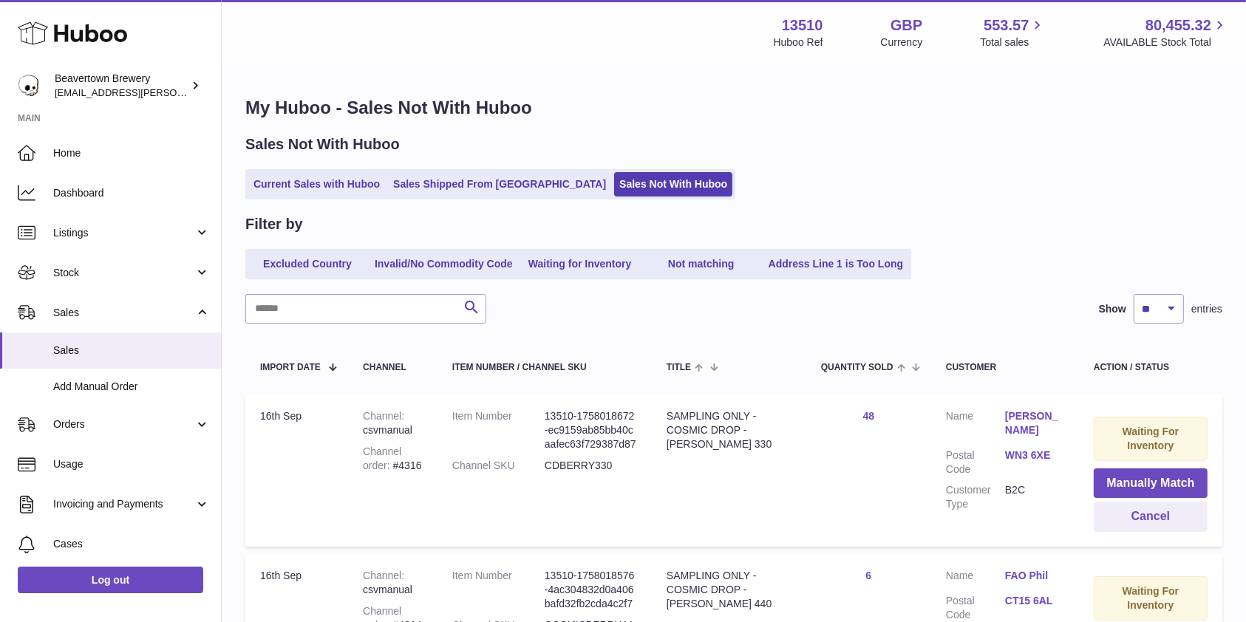
click at [72, 28] on icon at bounding box center [72, 33] width 109 height 30
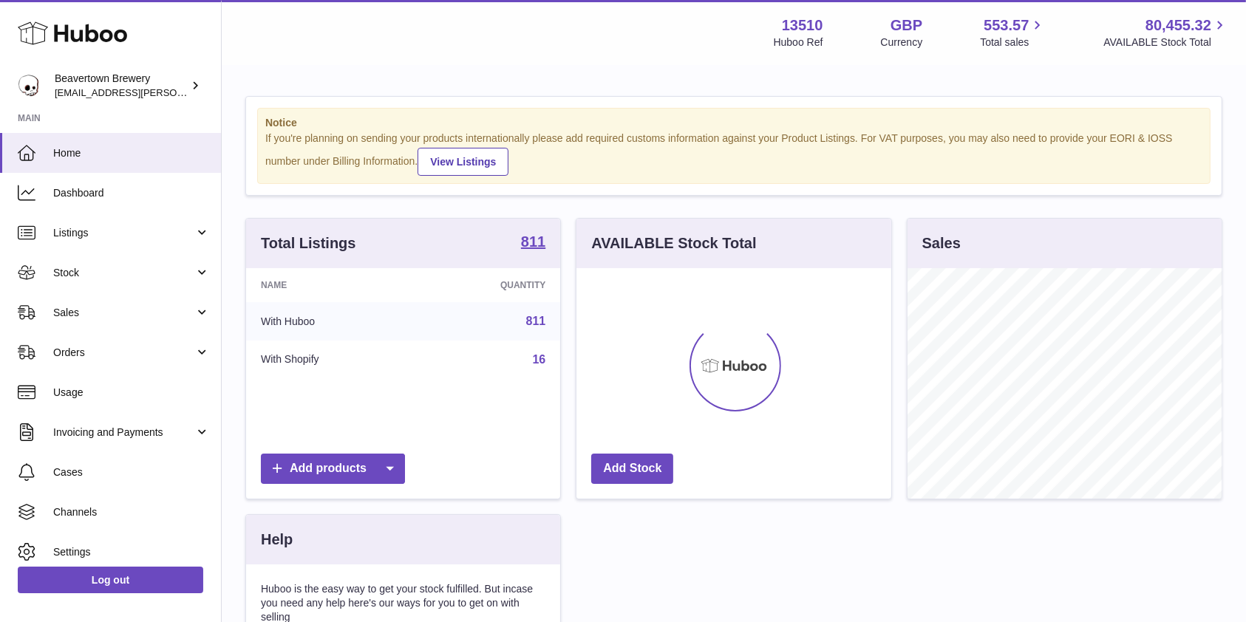
scroll to position [231, 314]
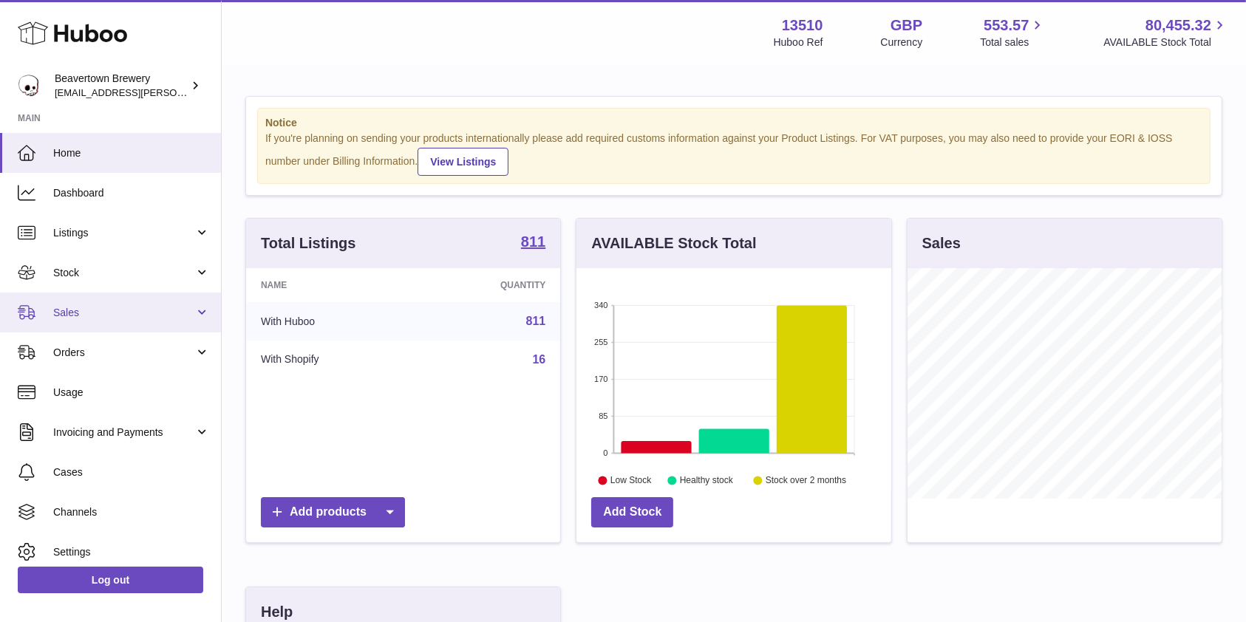
click at [110, 294] on link "Sales" at bounding box center [110, 313] width 221 height 40
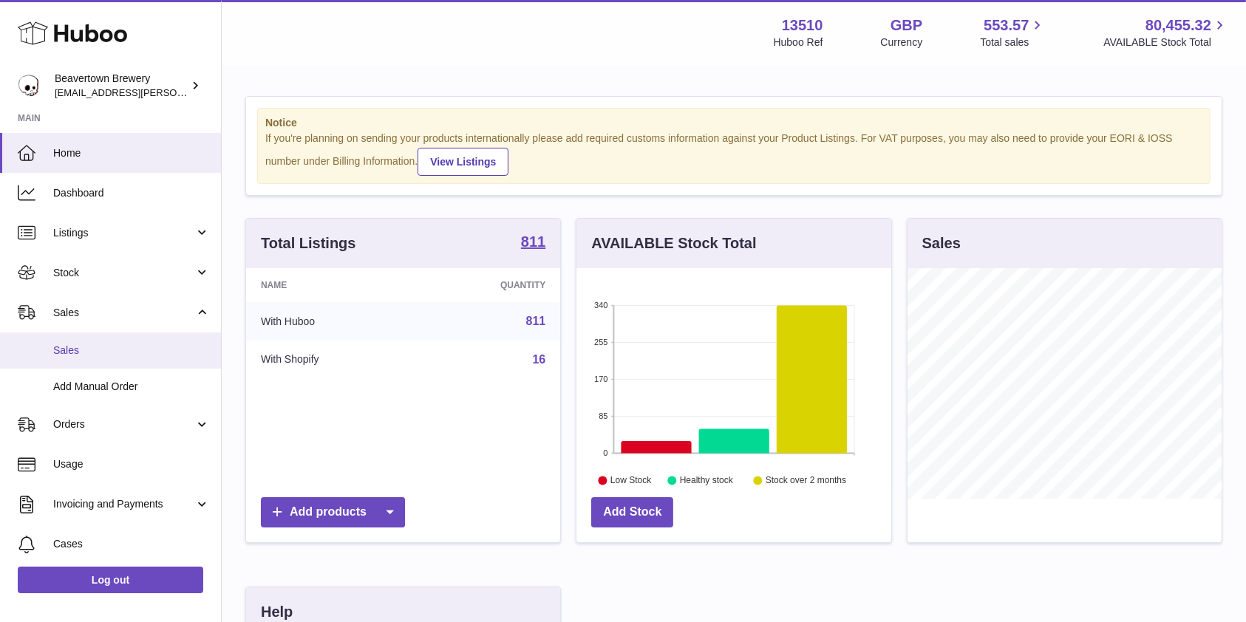
click at [83, 348] on span "Sales" at bounding box center [131, 351] width 157 height 14
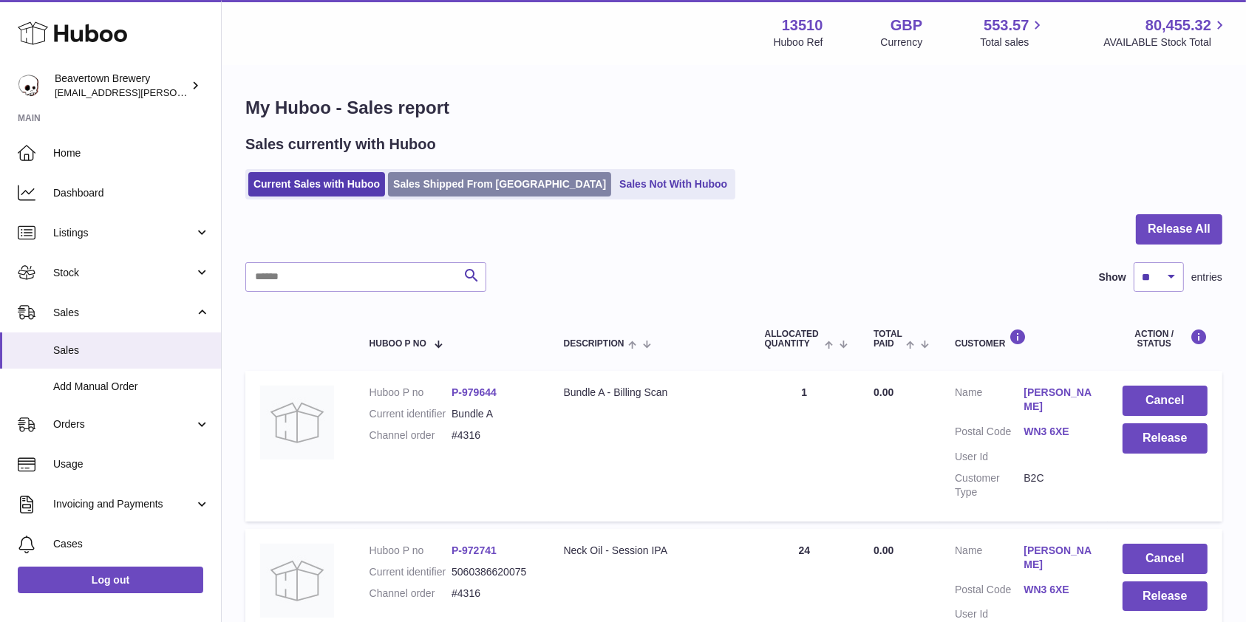
click at [451, 186] on link "Sales Shipped From [GEOGRAPHIC_DATA]" at bounding box center [499, 184] width 223 height 24
